Goal: Task Accomplishment & Management: Manage account settings

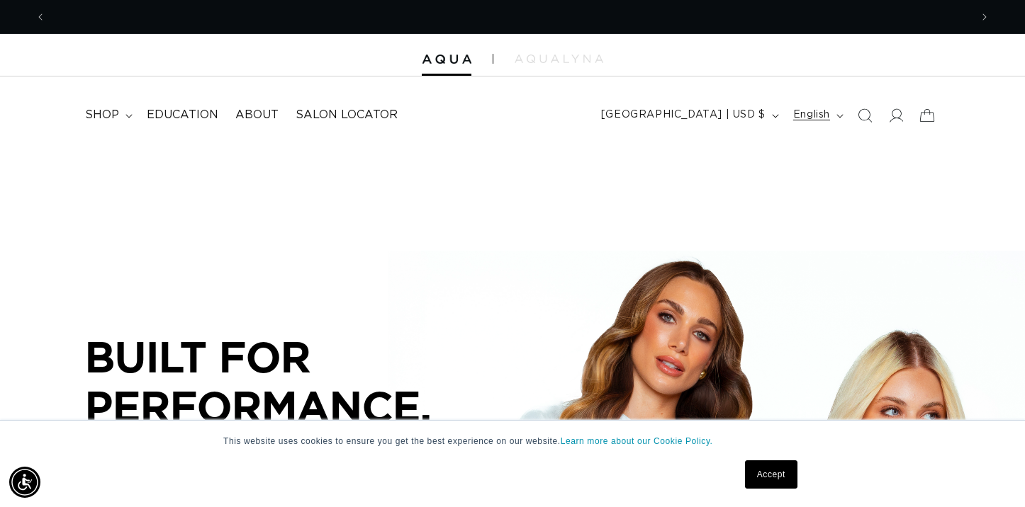
scroll to position [0, 924]
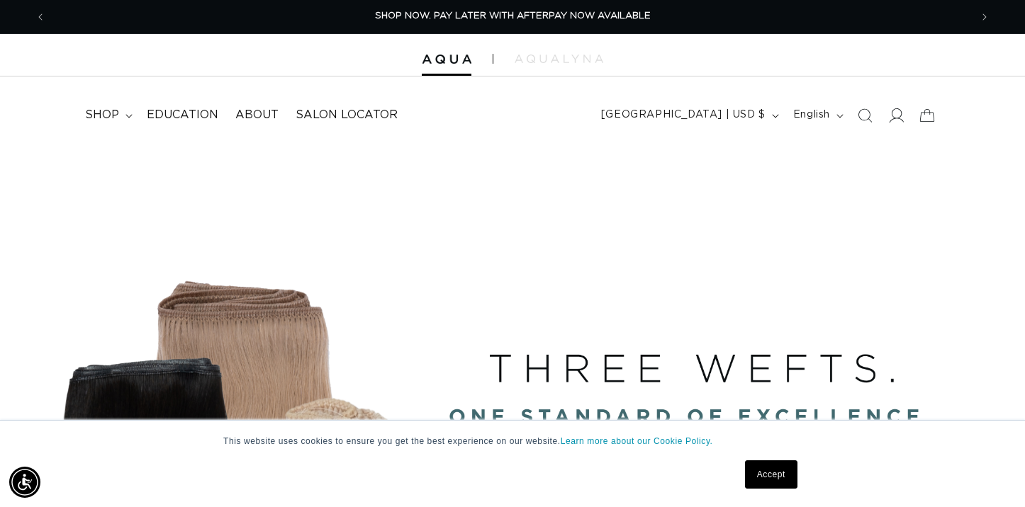
click at [895, 113] on icon at bounding box center [895, 115] width 15 height 15
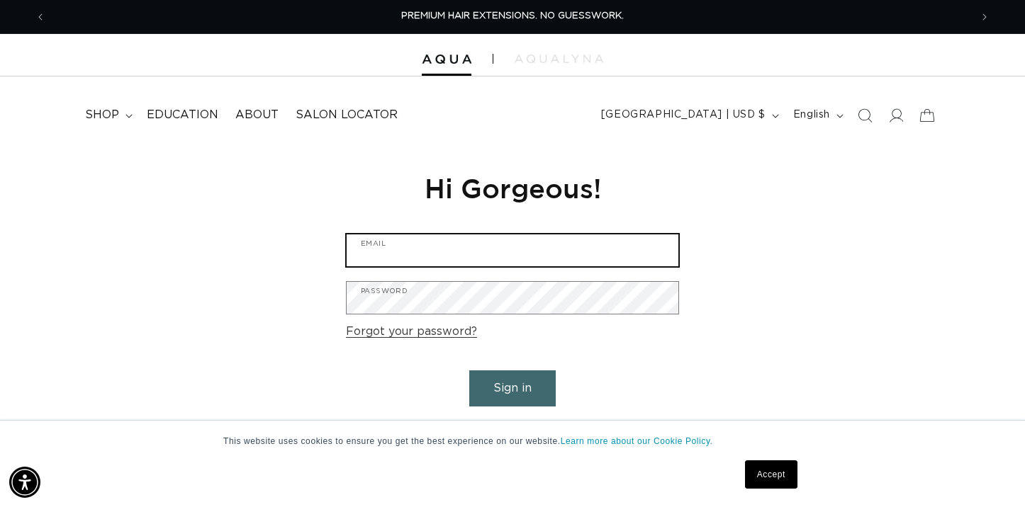
click at [427, 245] on input "Email" at bounding box center [513, 251] width 332 height 32
type input "talentedstylists@yahoo.com"
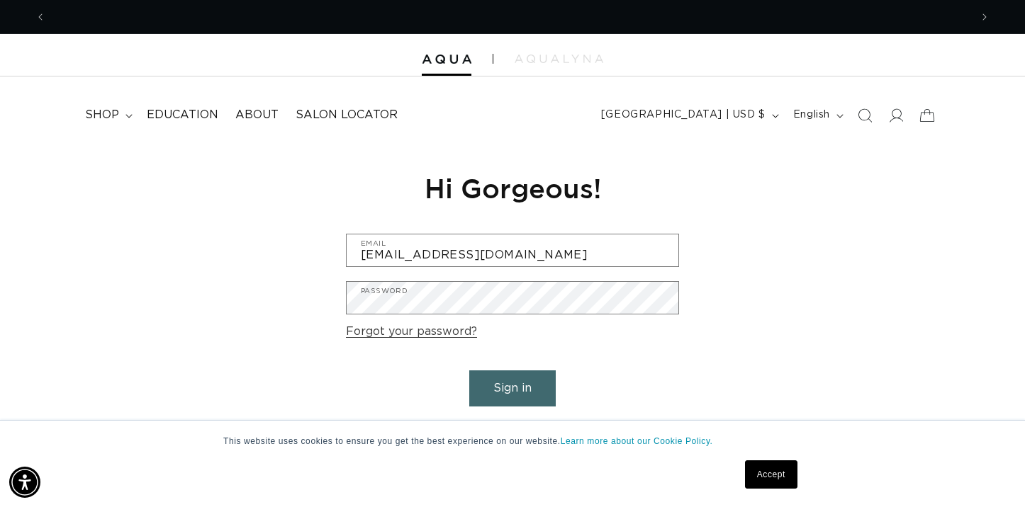
scroll to position [0, 924]
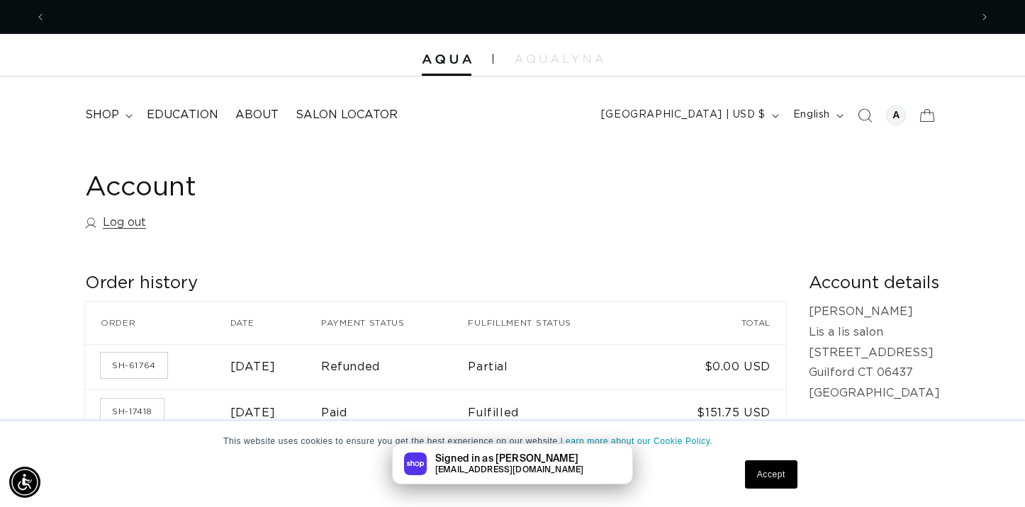
scroll to position [0, 924]
click at [51, 328] on div "Account Log out Order history Order history Order Date Payment status Fulfillme…" at bounding box center [512, 418] width 1025 height 546
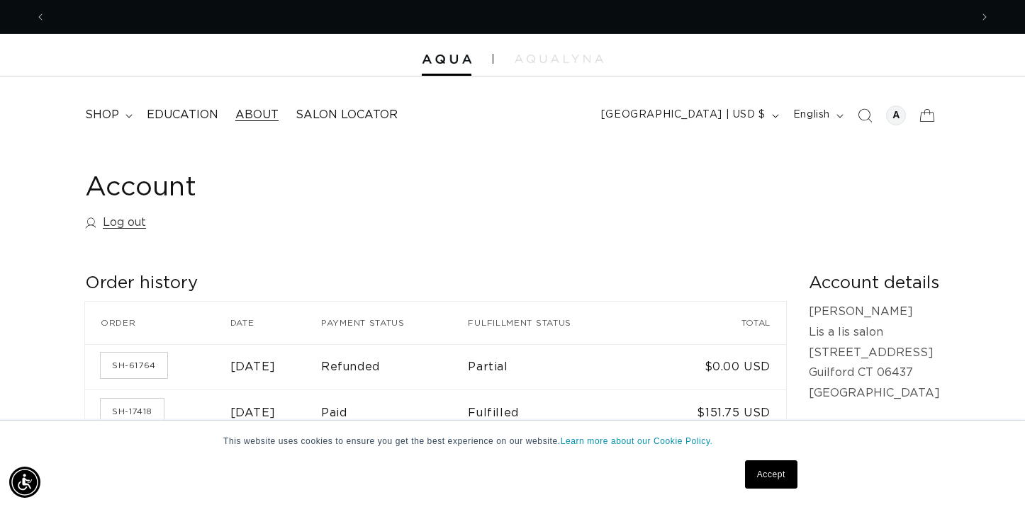
scroll to position [0, 0]
click at [115, 120] on span "shop" at bounding box center [102, 115] width 34 height 15
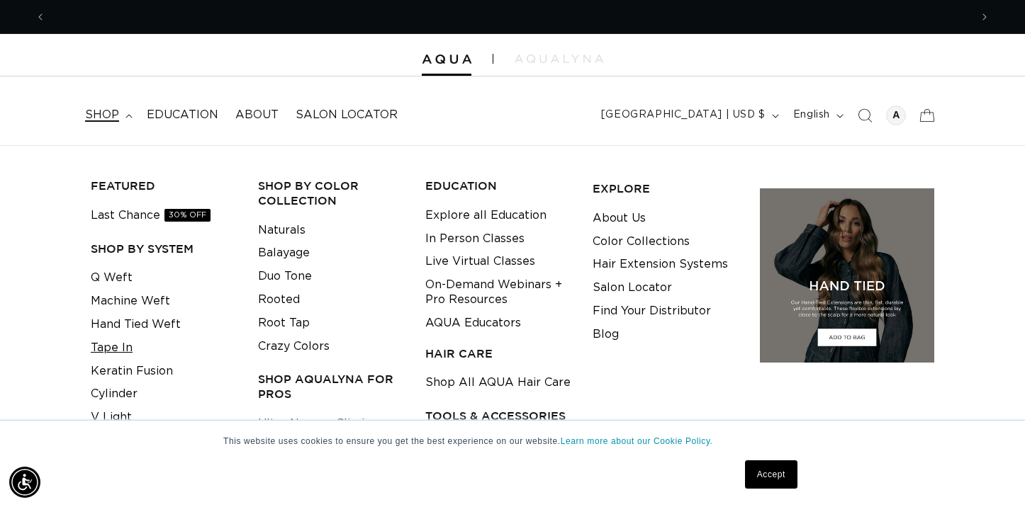
scroll to position [0, 924]
click at [118, 349] on link "Tape In" at bounding box center [112, 348] width 42 height 23
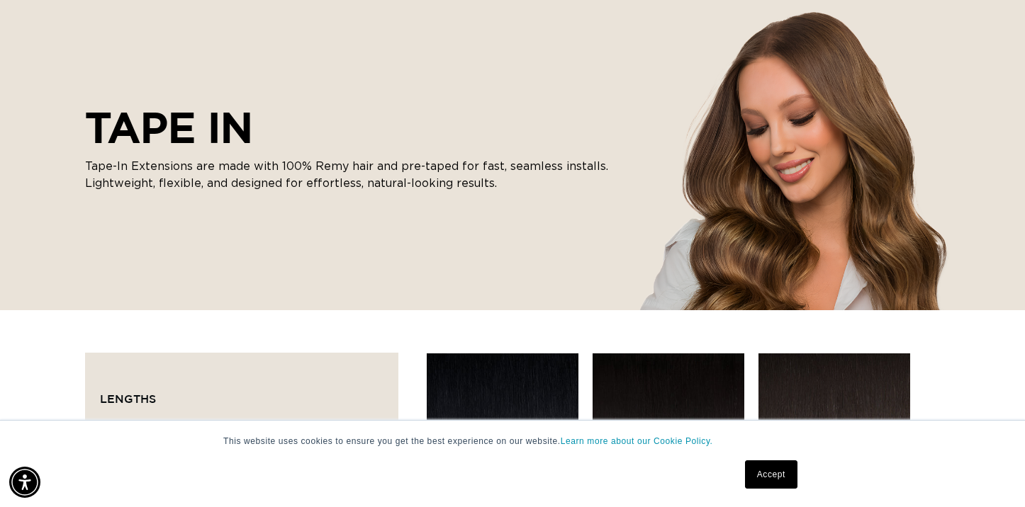
scroll to position [158, 0]
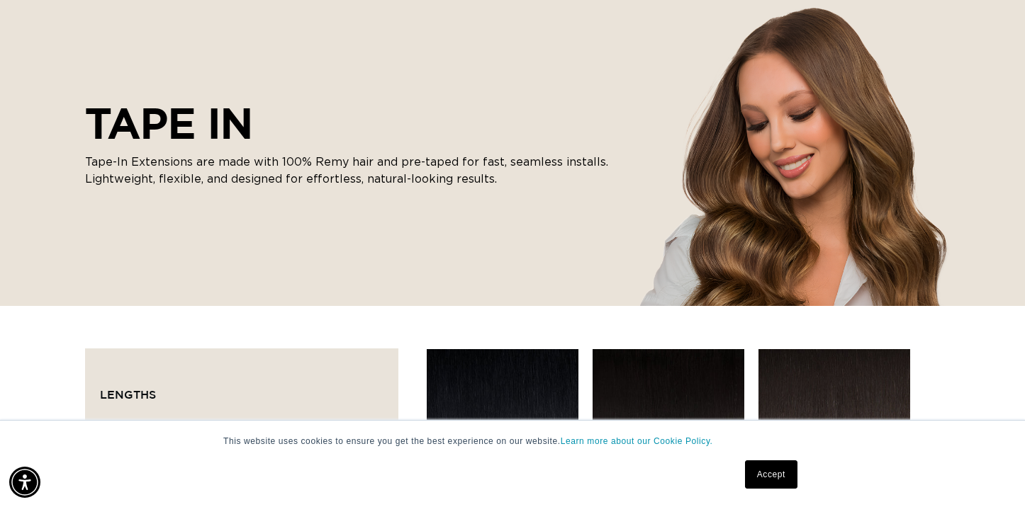
click at [776, 484] on link "Accept" at bounding box center [771, 475] width 52 height 28
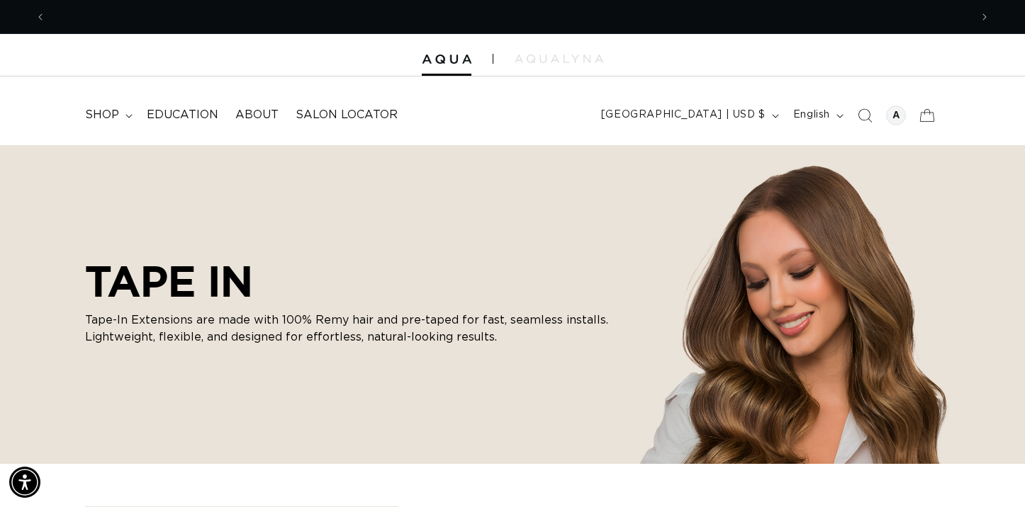
scroll to position [0, 0]
